Goal: Use online tool/utility

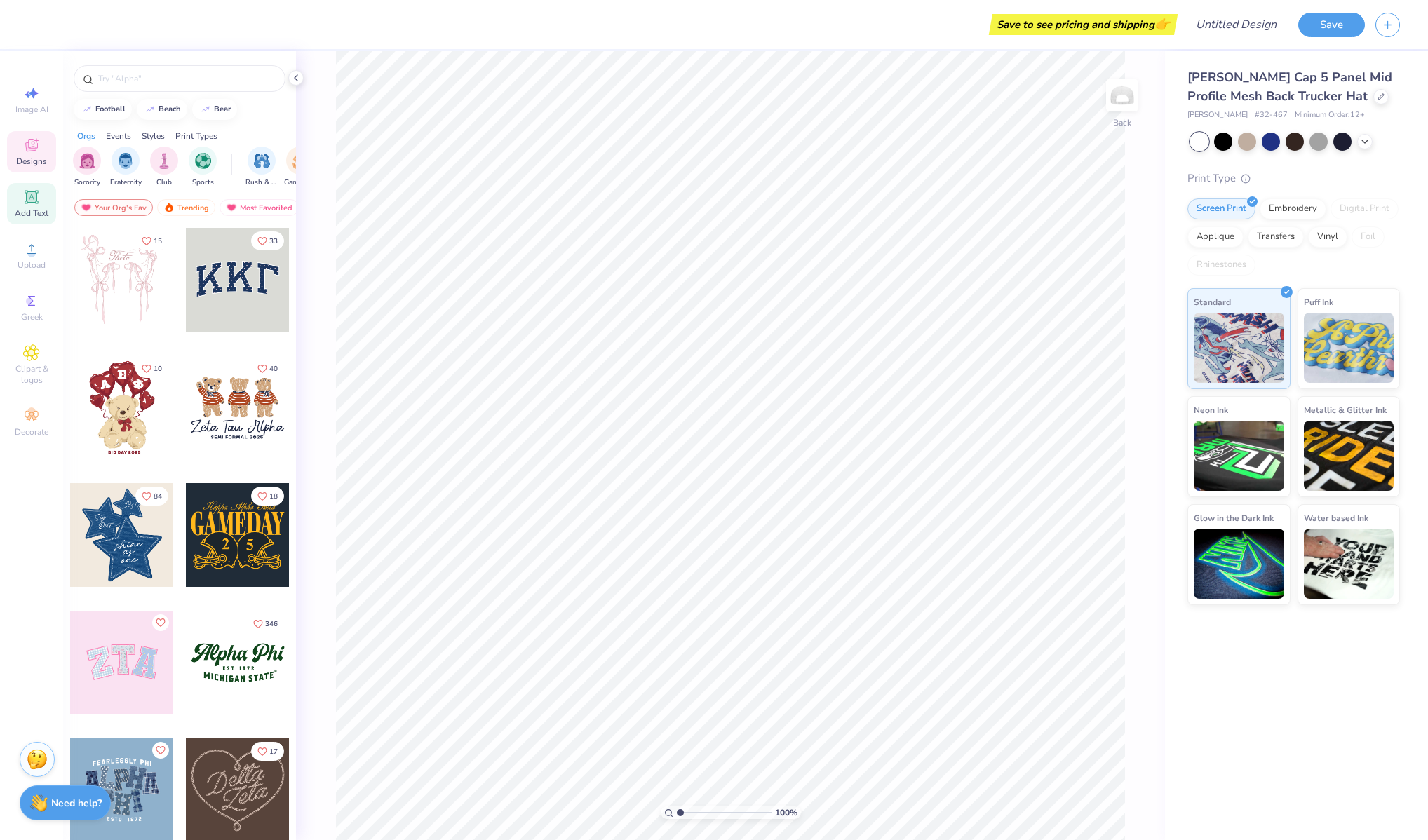
click at [37, 203] on icon at bounding box center [32, 197] width 17 height 17
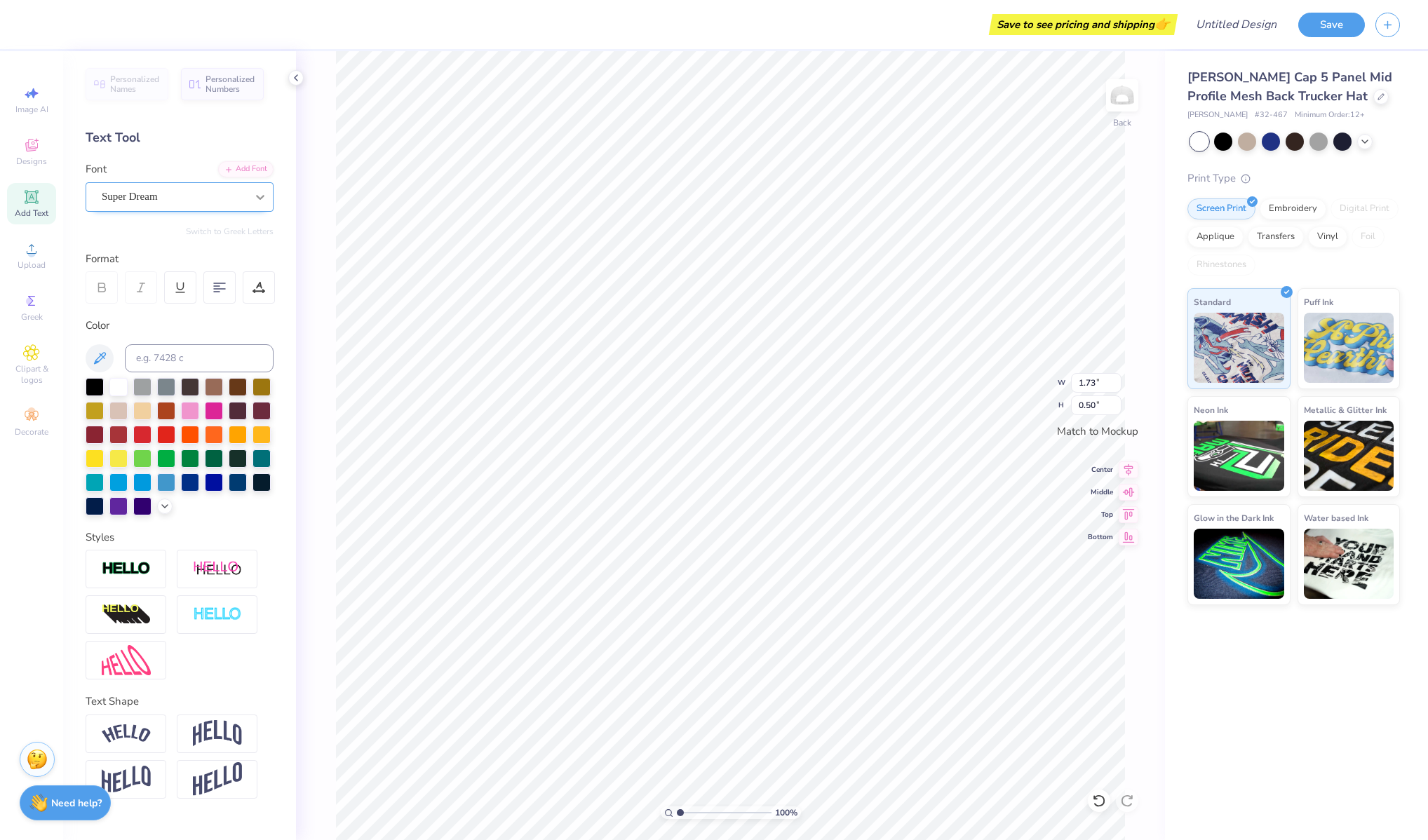
click at [248, 194] on div at bounding box center [260, 196] width 25 height 25
click at [130, 307] on img at bounding box center [127, 308] width 47 height 9
type input "lobster"
type input "1.68"
type input "0.55"
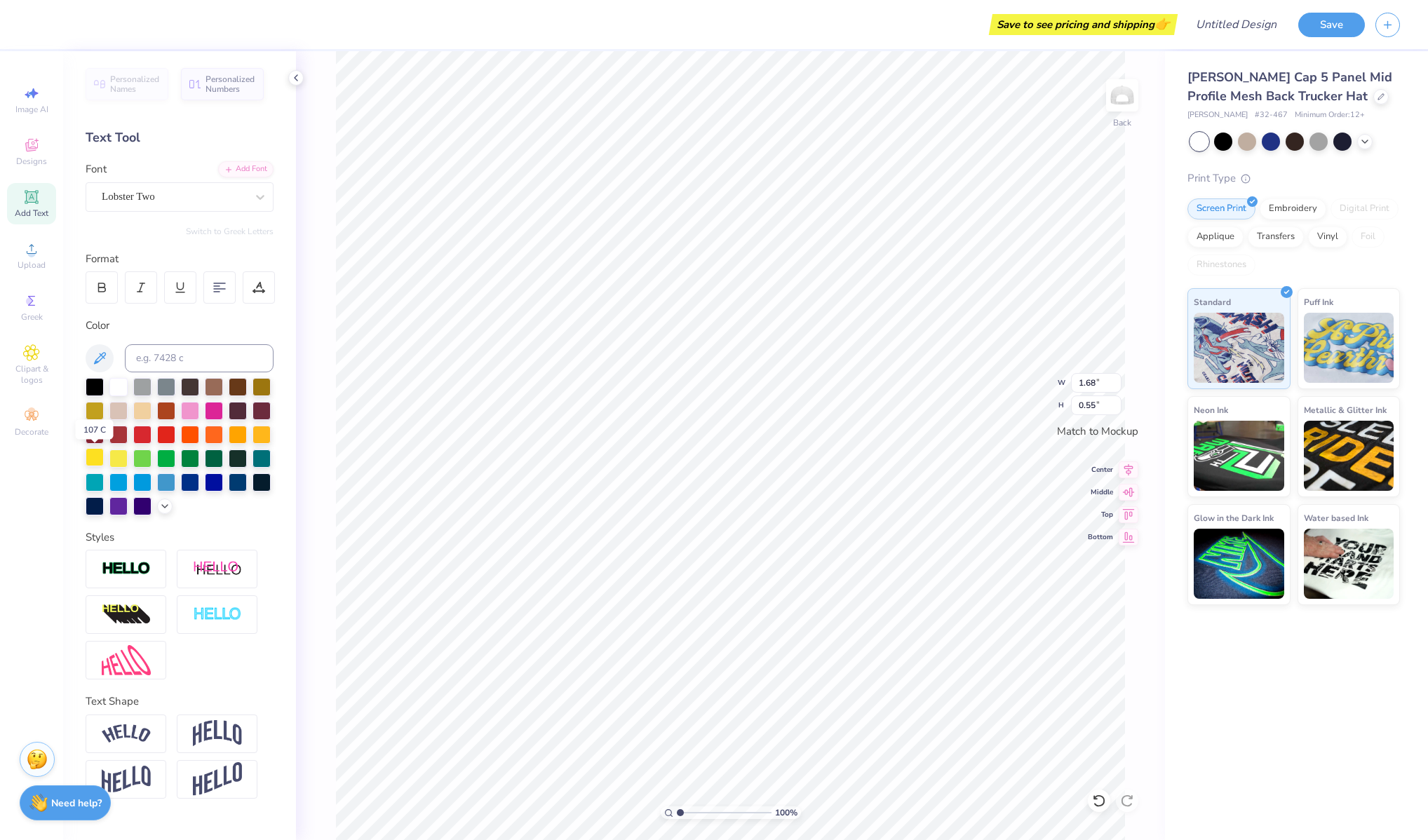
type textarea "Stay"
click at [97, 459] on div at bounding box center [94, 456] width 18 height 18
click at [263, 432] on div at bounding box center [261, 433] width 18 height 18
click at [242, 431] on div at bounding box center [237, 433] width 18 height 18
click at [96, 456] on div at bounding box center [94, 456] width 18 height 18
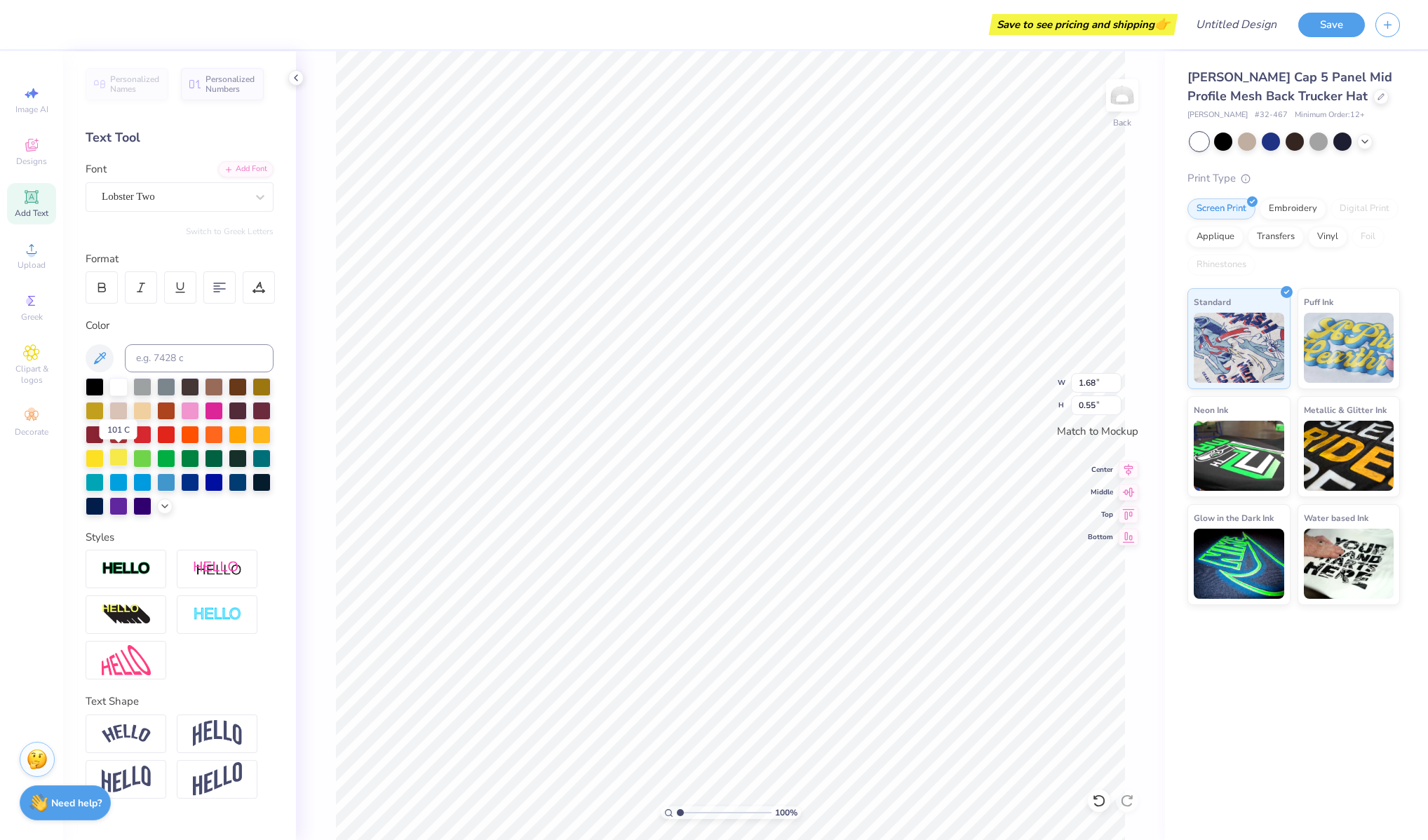
click at [120, 456] on div at bounding box center [118, 456] width 18 height 18
click at [96, 458] on div at bounding box center [94, 456] width 18 height 18
click at [267, 432] on div at bounding box center [261, 433] width 18 height 18
click at [164, 509] on icon at bounding box center [165, 505] width 11 height 11
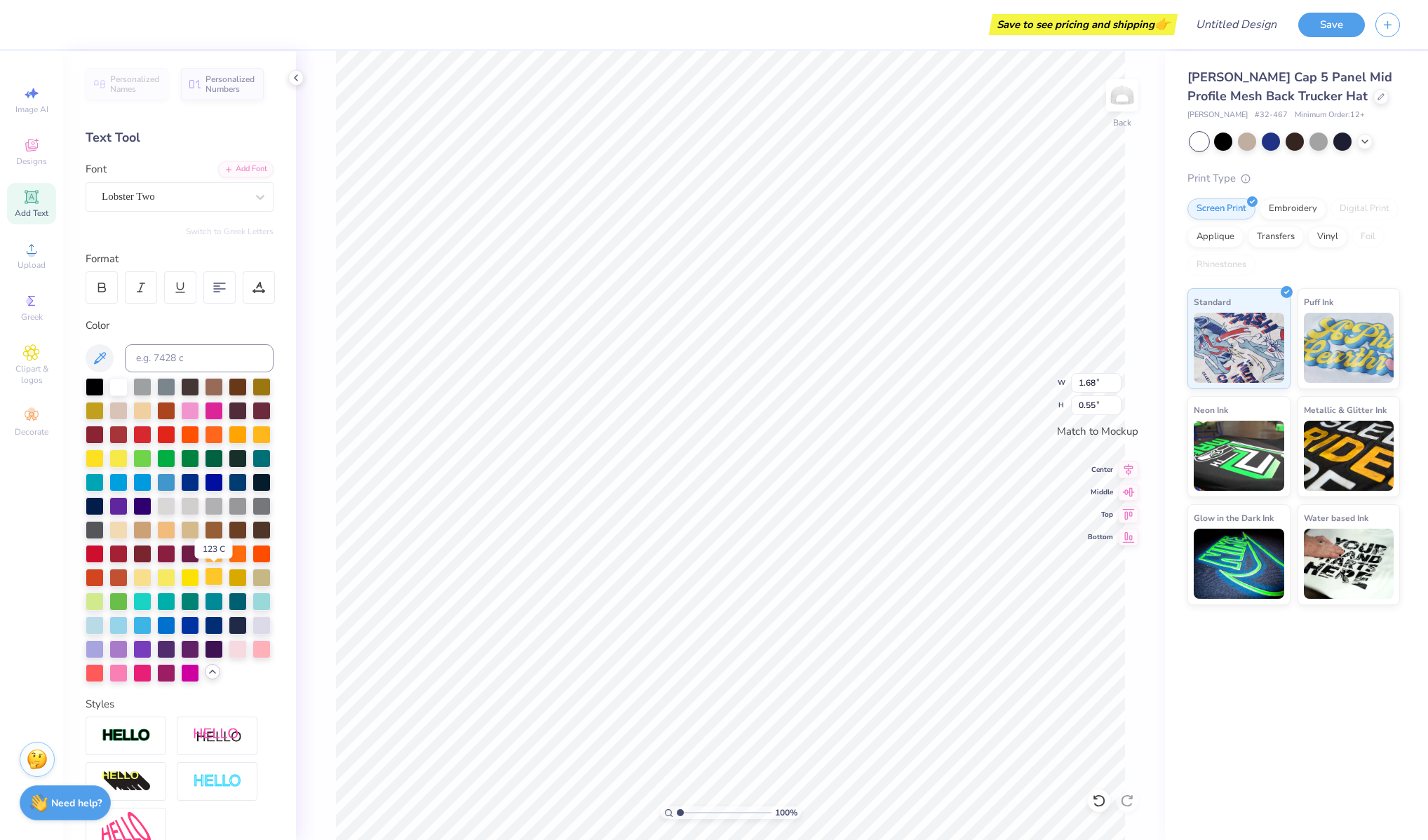
click at [213, 577] on div at bounding box center [214, 576] width 18 height 18
click at [126, 136] on div "Text Tool" at bounding box center [179, 138] width 188 height 19
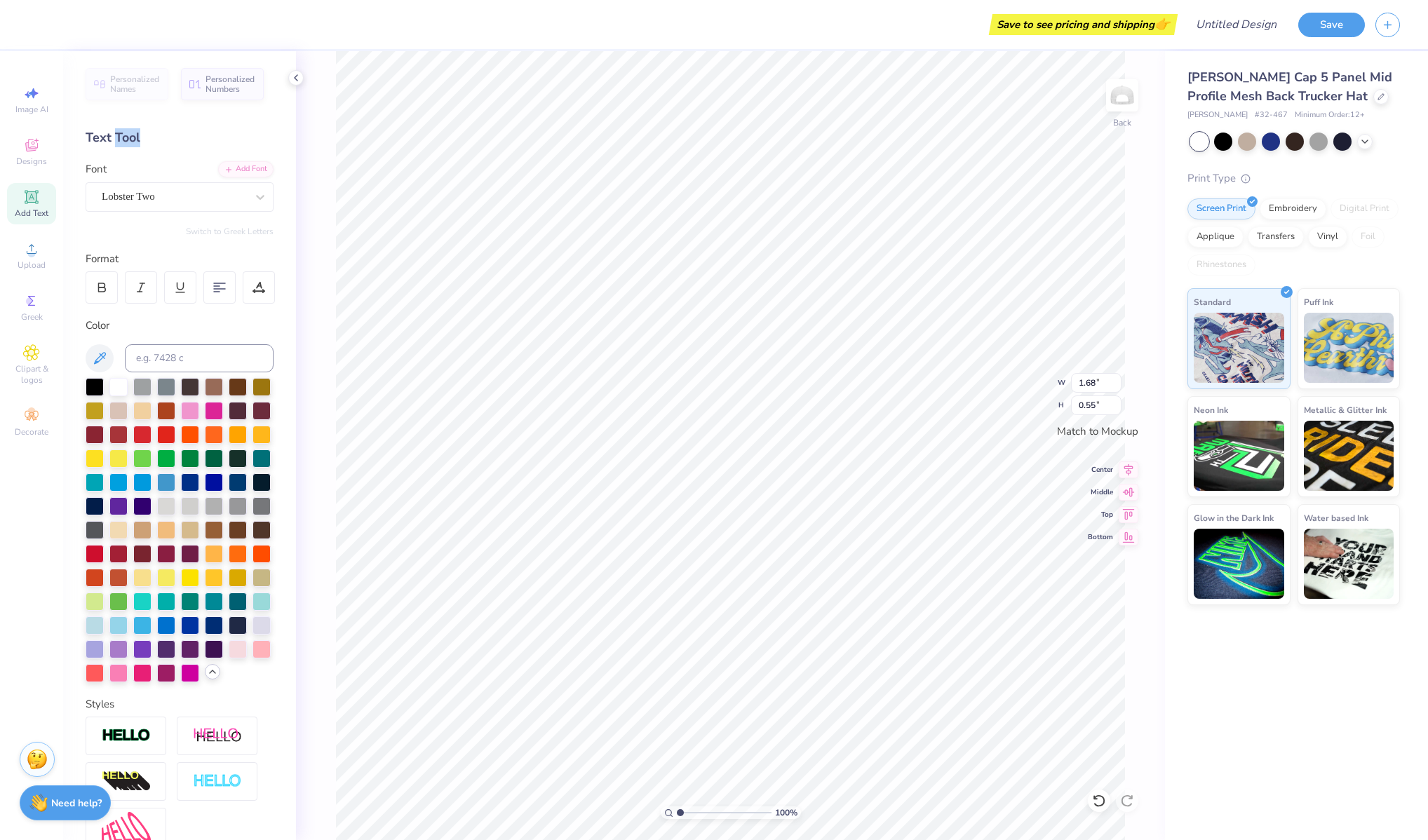
click at [126, 136] on div "Text Tool" at bounding box center [179, 138] width 188 height 19
click at [246, 169] on div "Add Font" at bounding box center [245, 167] width 56 height 16
